Goal: Task Accomplishment & Management: Manage account settings

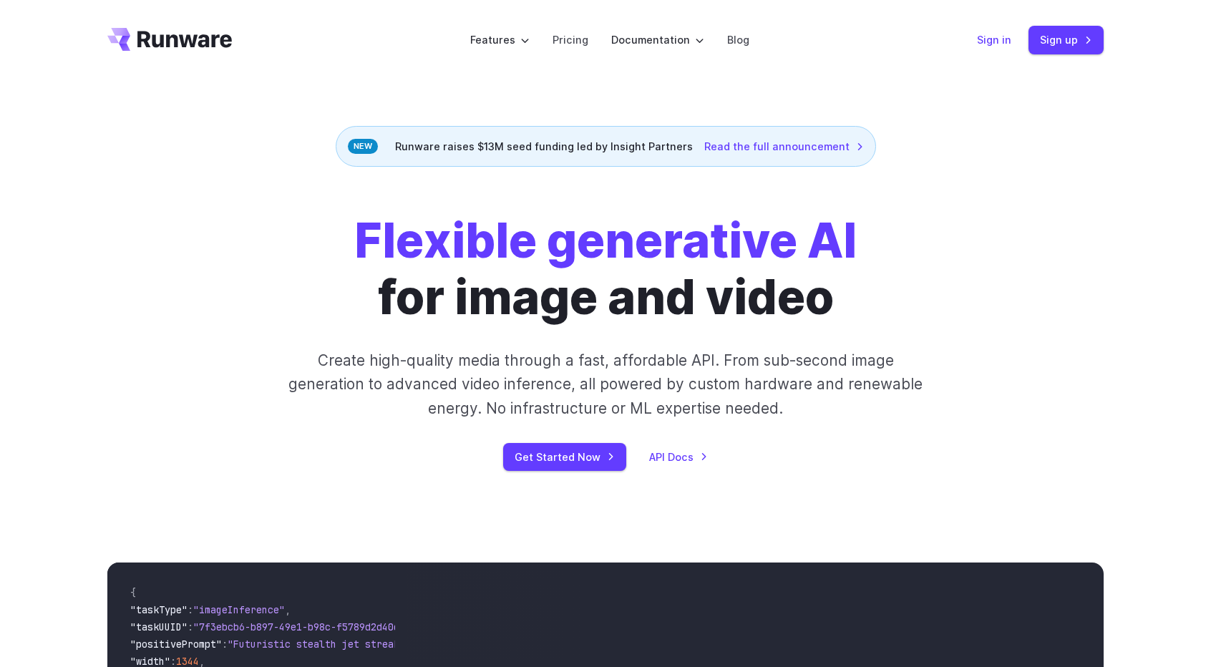
click at [998, 34] on link "Sign in" at bounding box center [994, 39] width 34 height 16
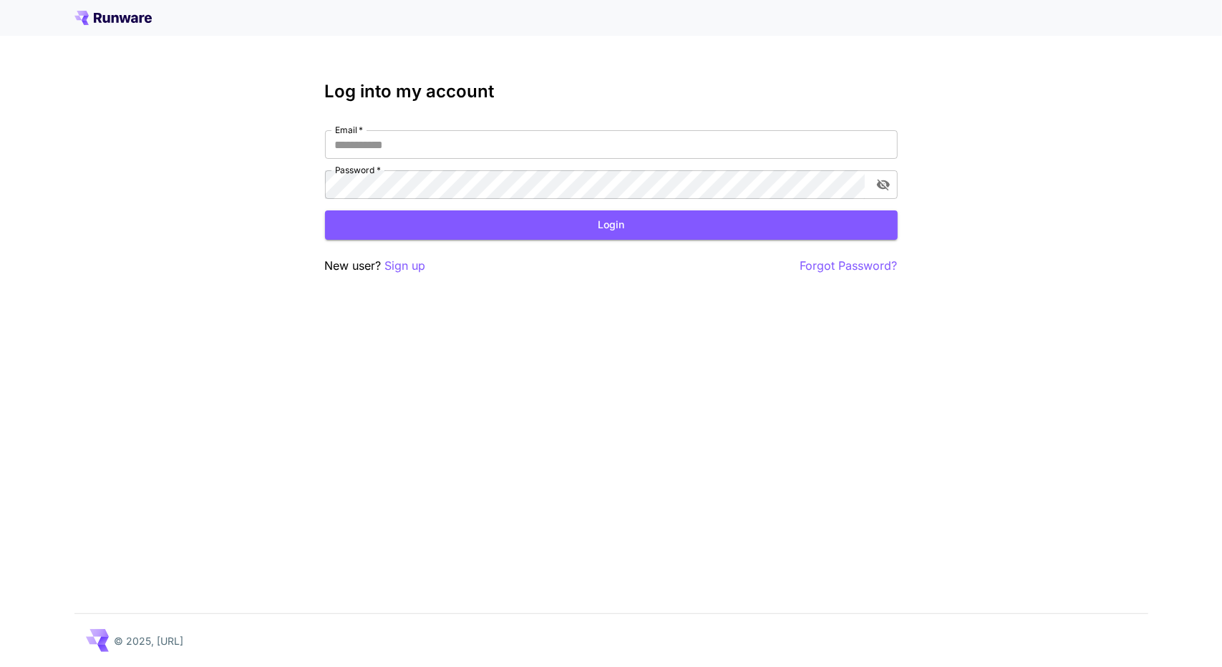
type input "**********"
